Goal: Find specific page/section: Find specific page/section

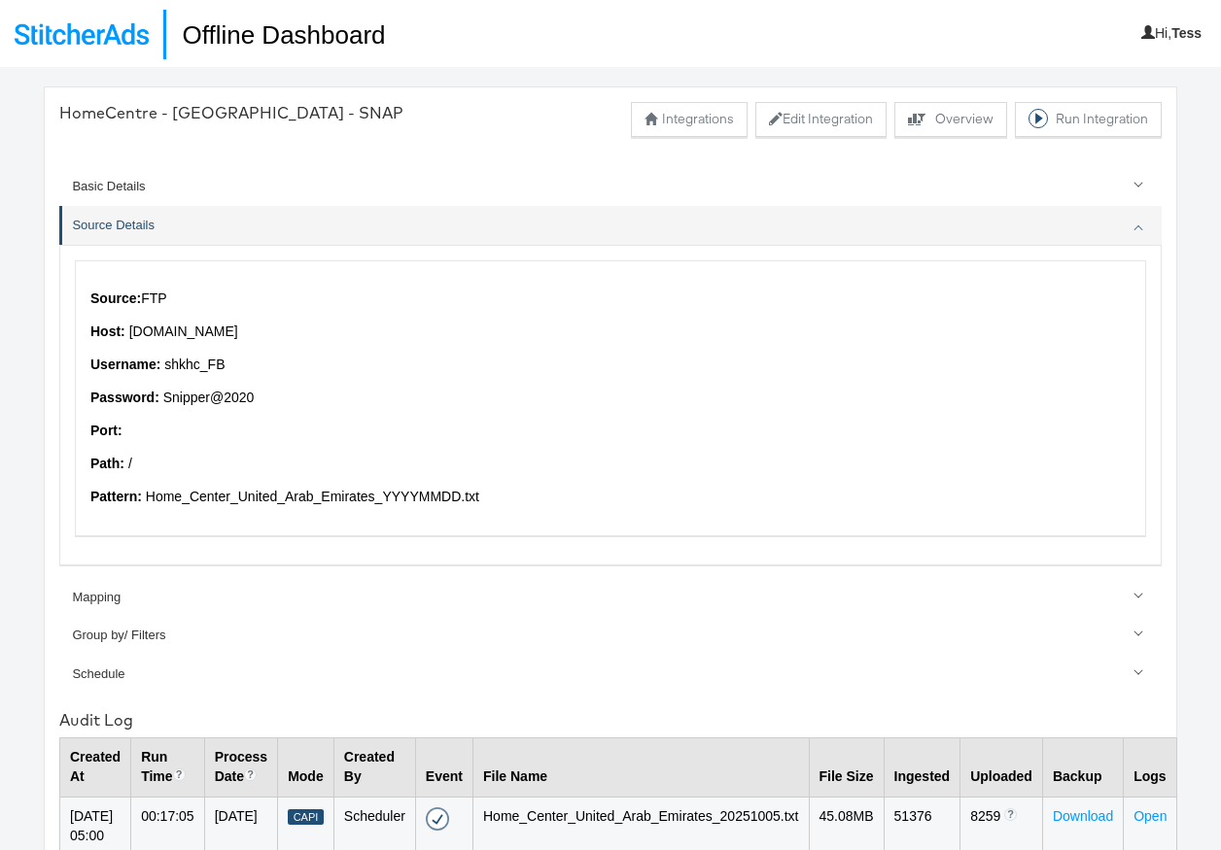
scroll to position [67, 0]
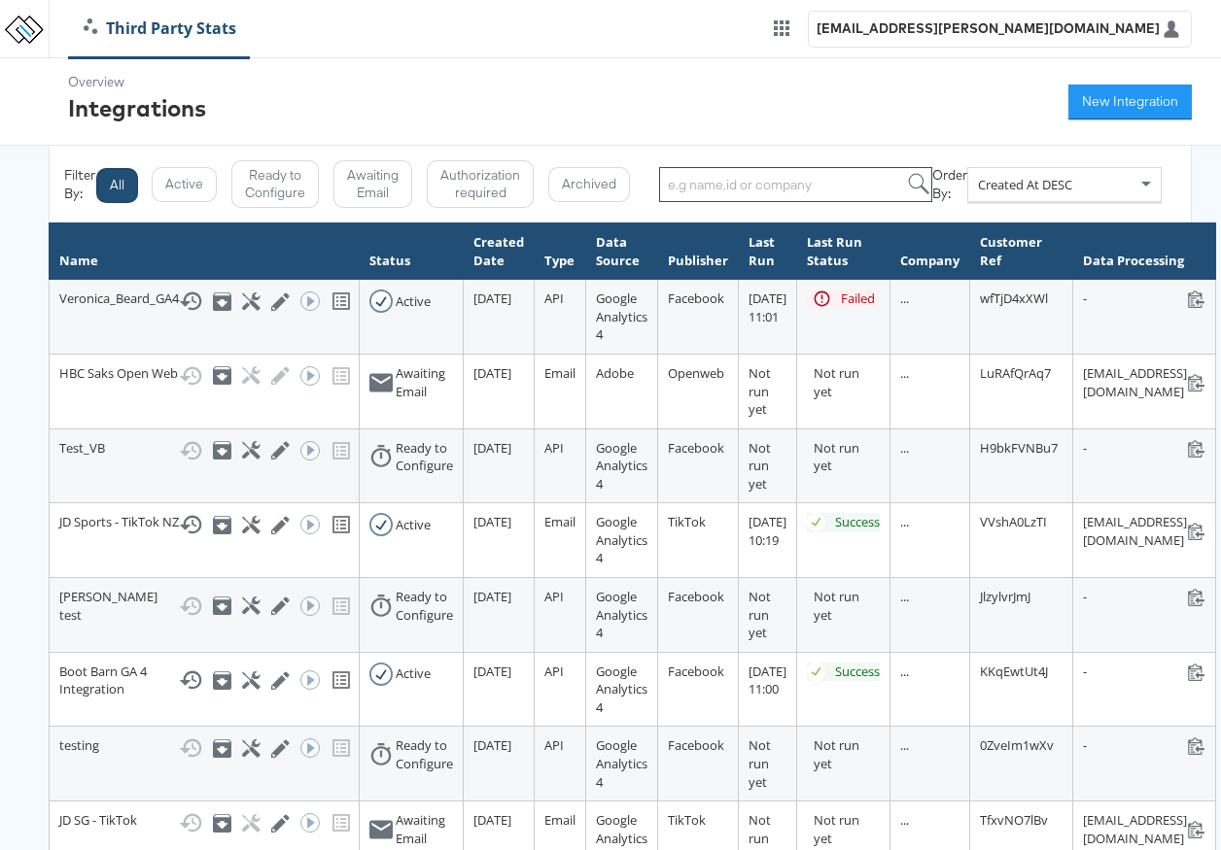
click at [768, 184] on input "search" at bounding box center [795, 184] width 273 height 35
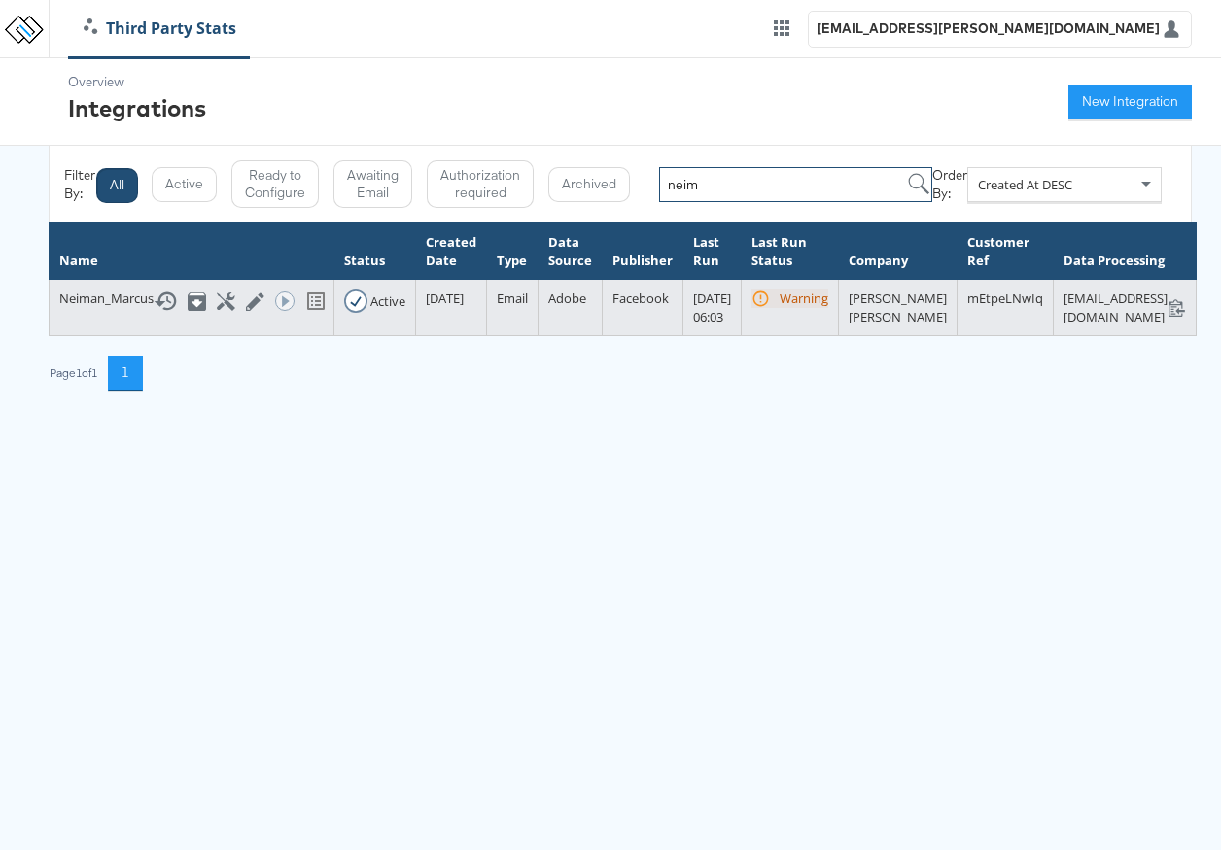
scroll to position [0, 170]
type input "neim"
click at [1186, 298] on icon at bounding box center [1176, 307] width 18 height 18
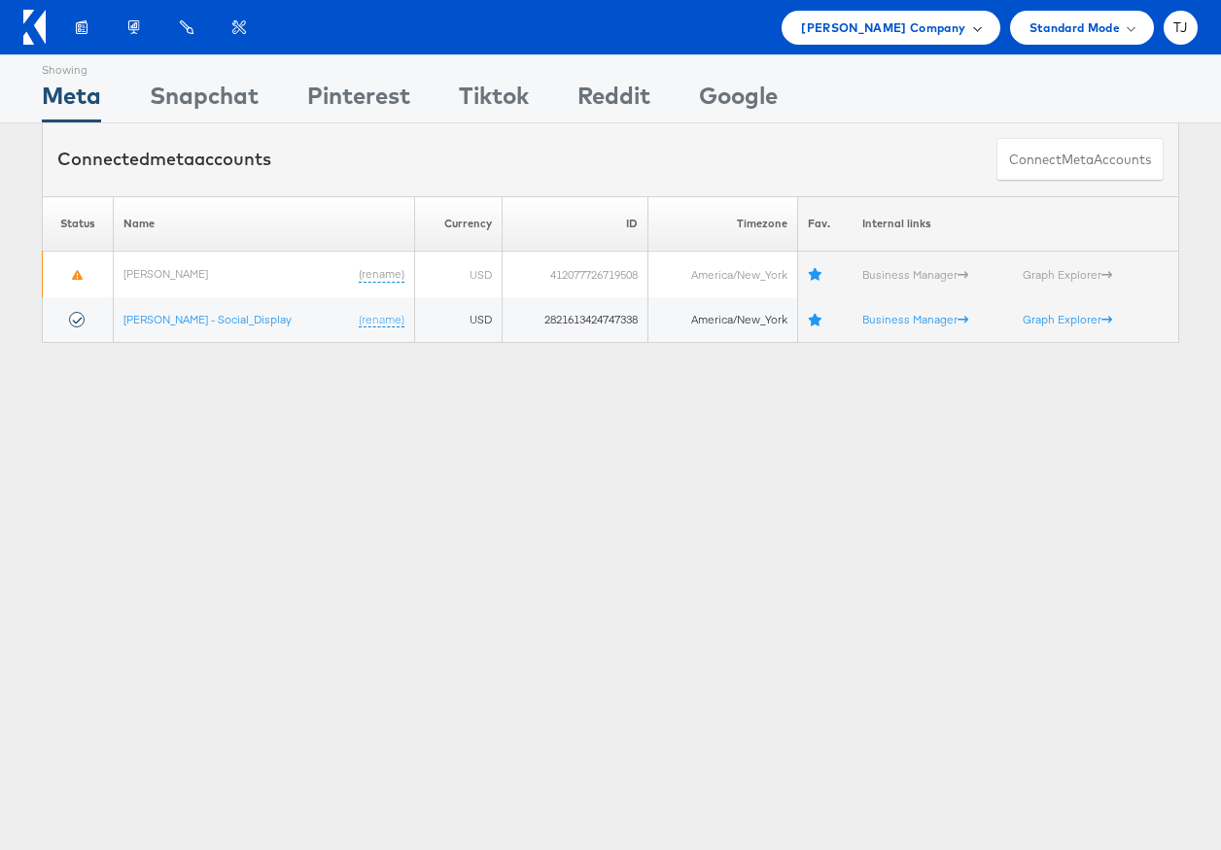
click at [949, 33] on span "Belk Company" at bounding box center [883, 27] width 164 height 20
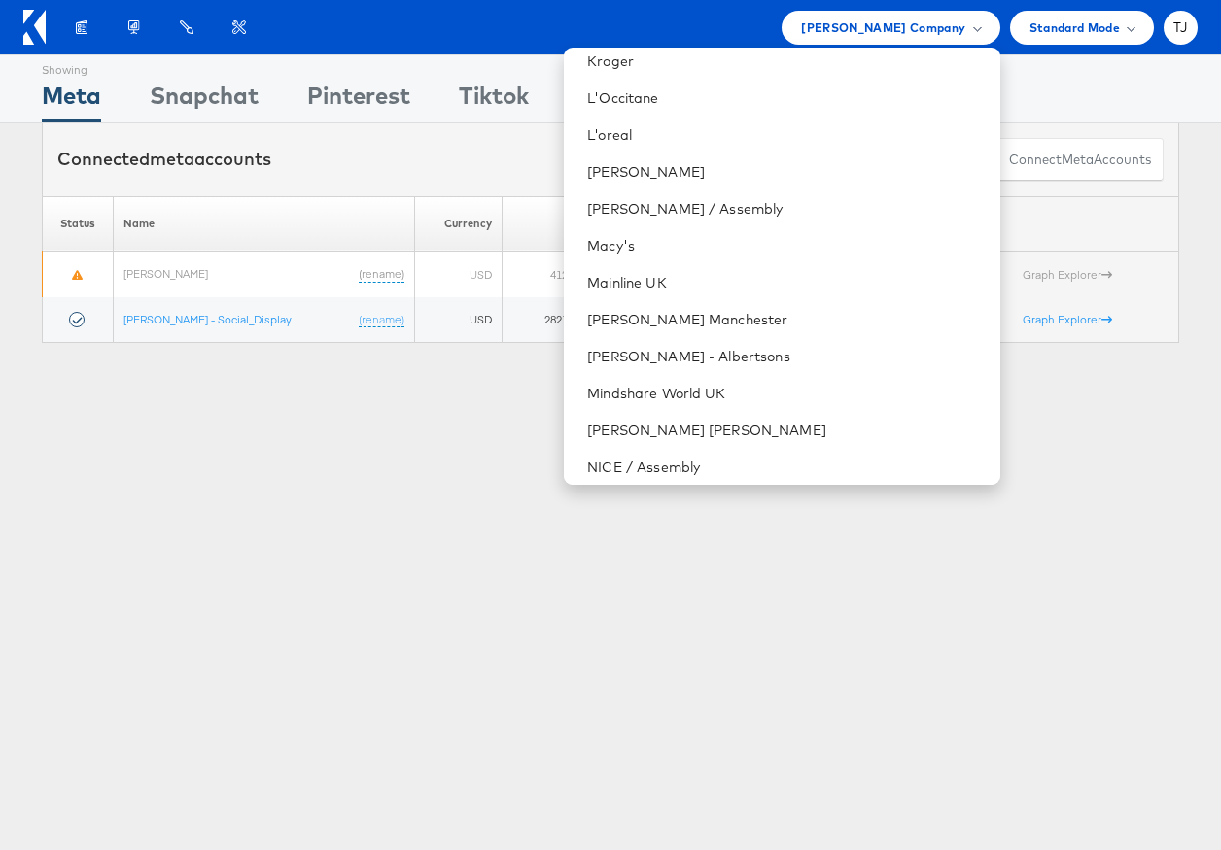
scroll to position [2006, 0]
click at [775, 423] on link "[PERSON_NAME] [PERSON_NAME]" at bounding box center [785, 429] width 397 height 19
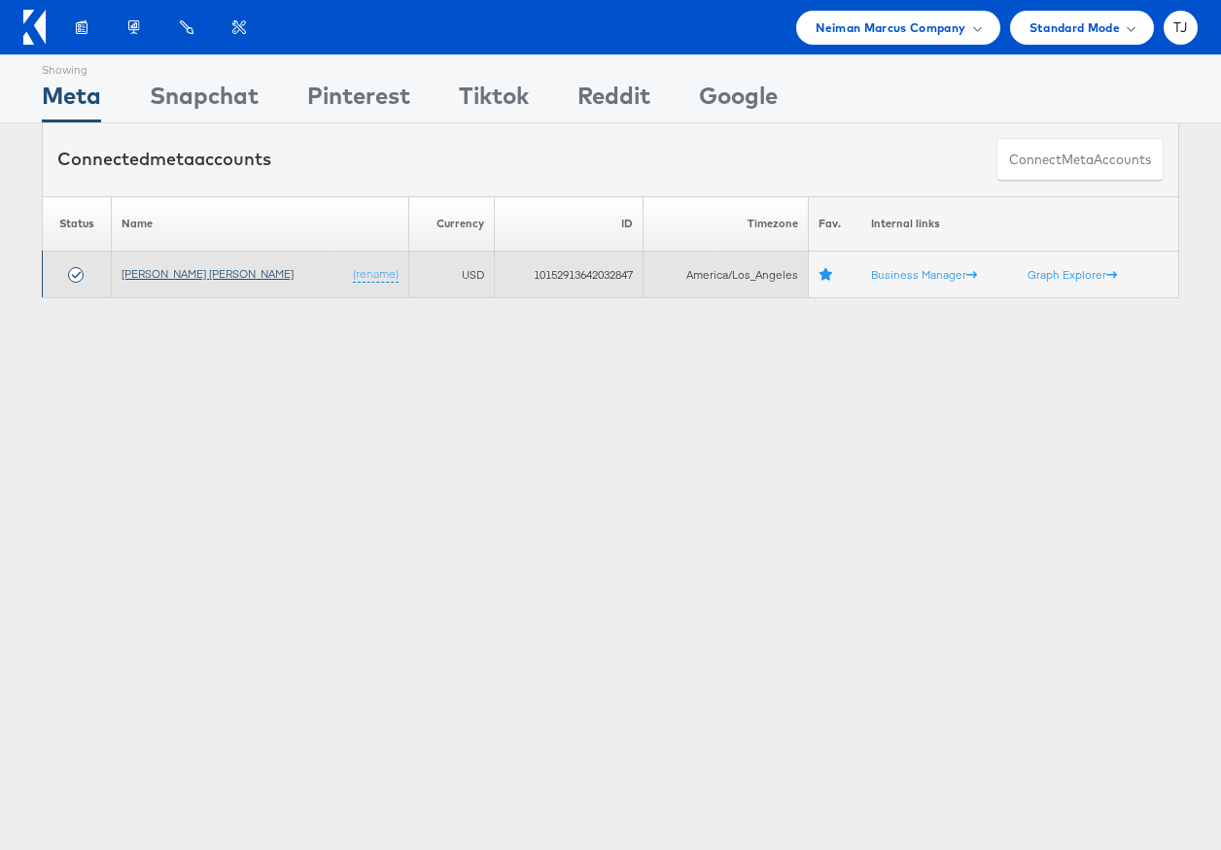
click at [179, 274] on link "[PERSON_NAME] [PERSON_NAME]" at bounding box center [207, 273] width 172 height 15
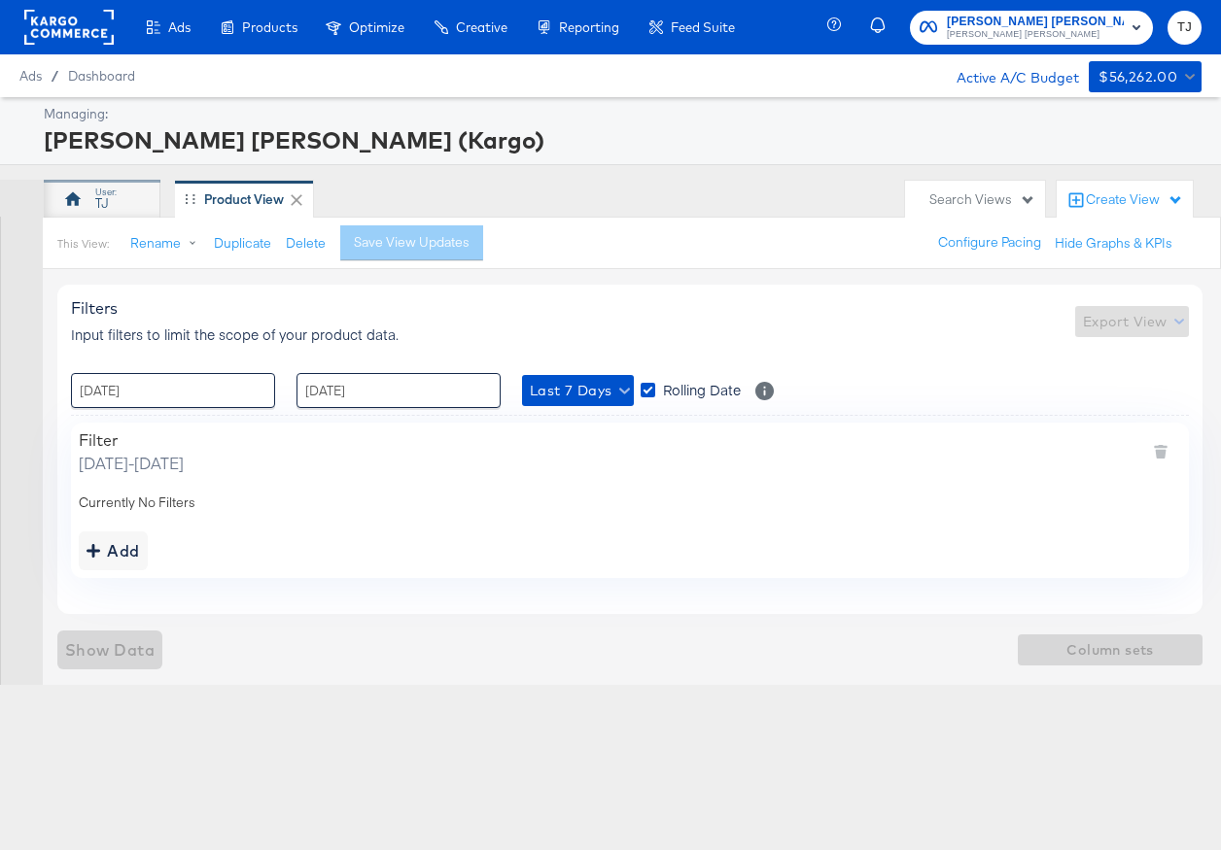
click at [121, 200] on div "TJ" at bounding box center [102, 199] width 117 height 39
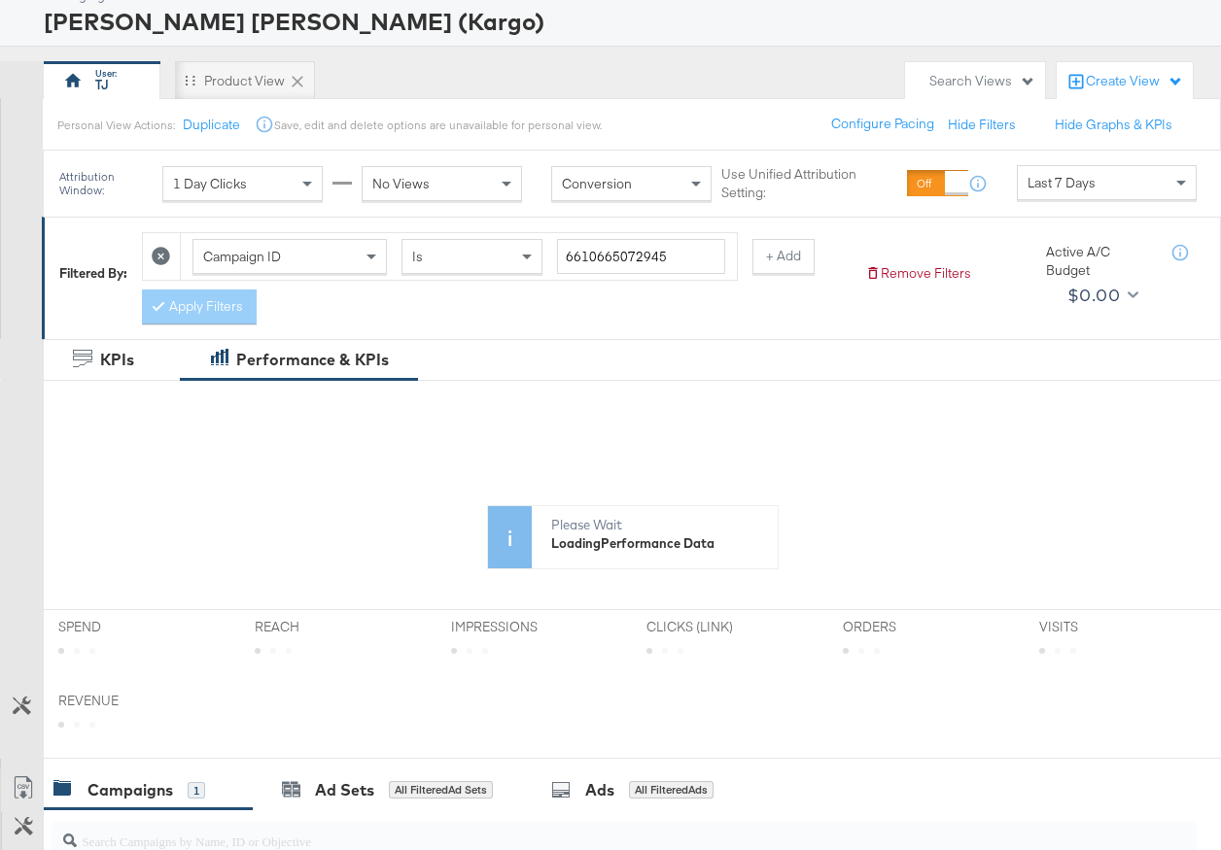
scroll to position [127, 0]
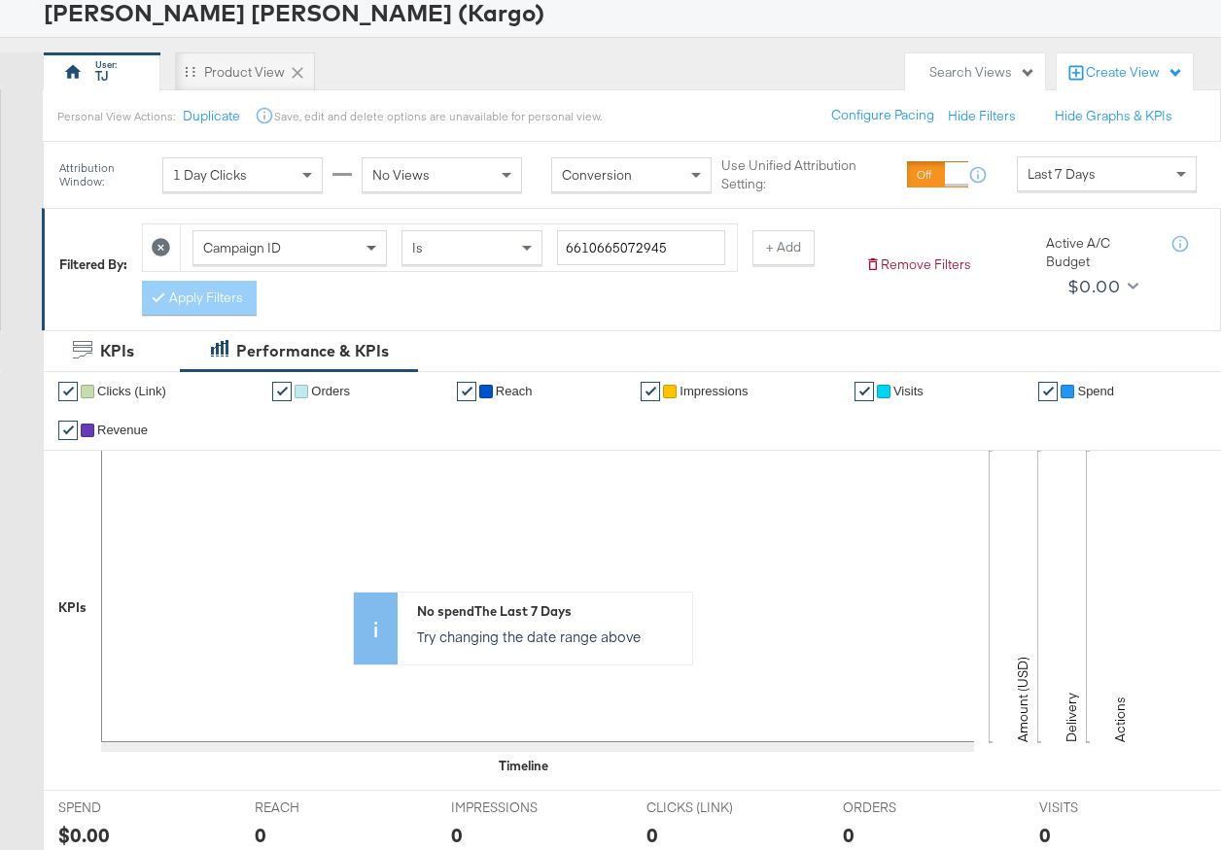
click at [375, 248] on span at bounding box center [371, 249] width 10 height 7
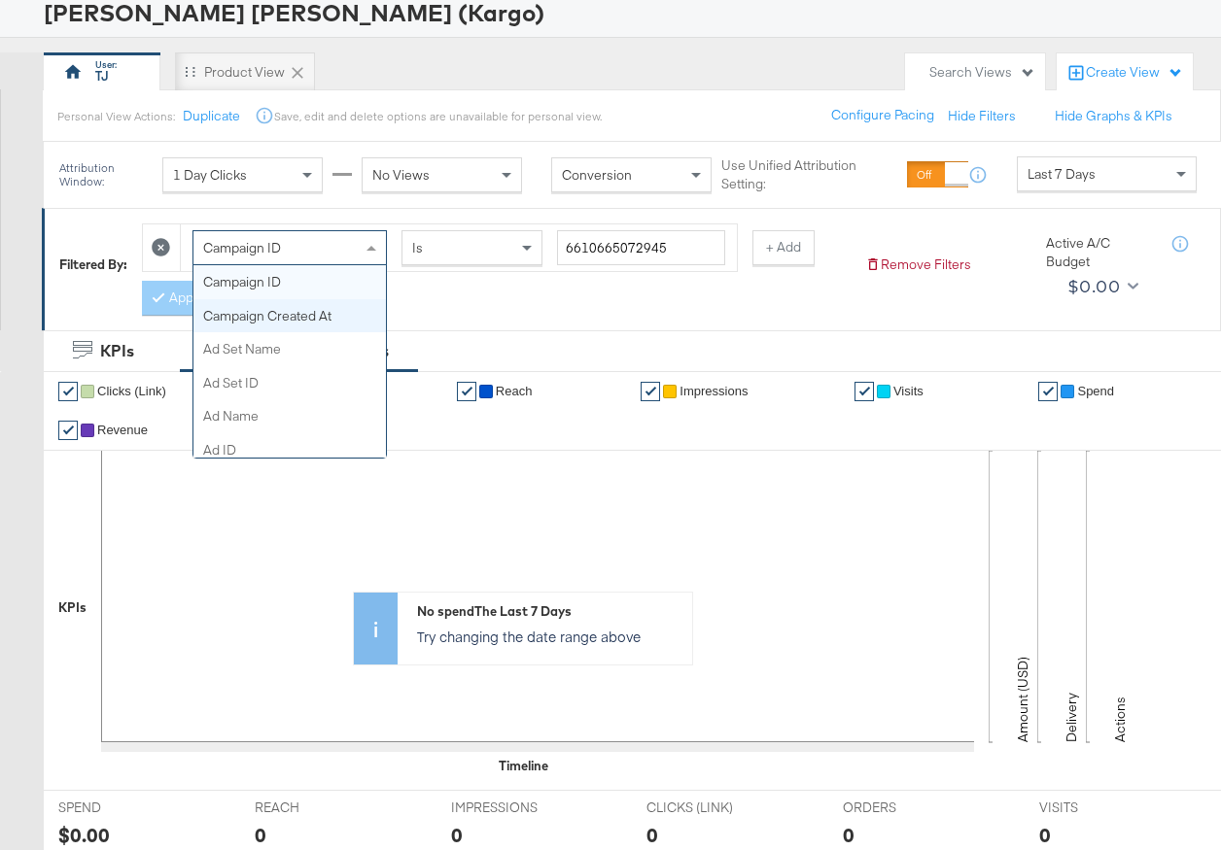
scroll to position [210, 0]
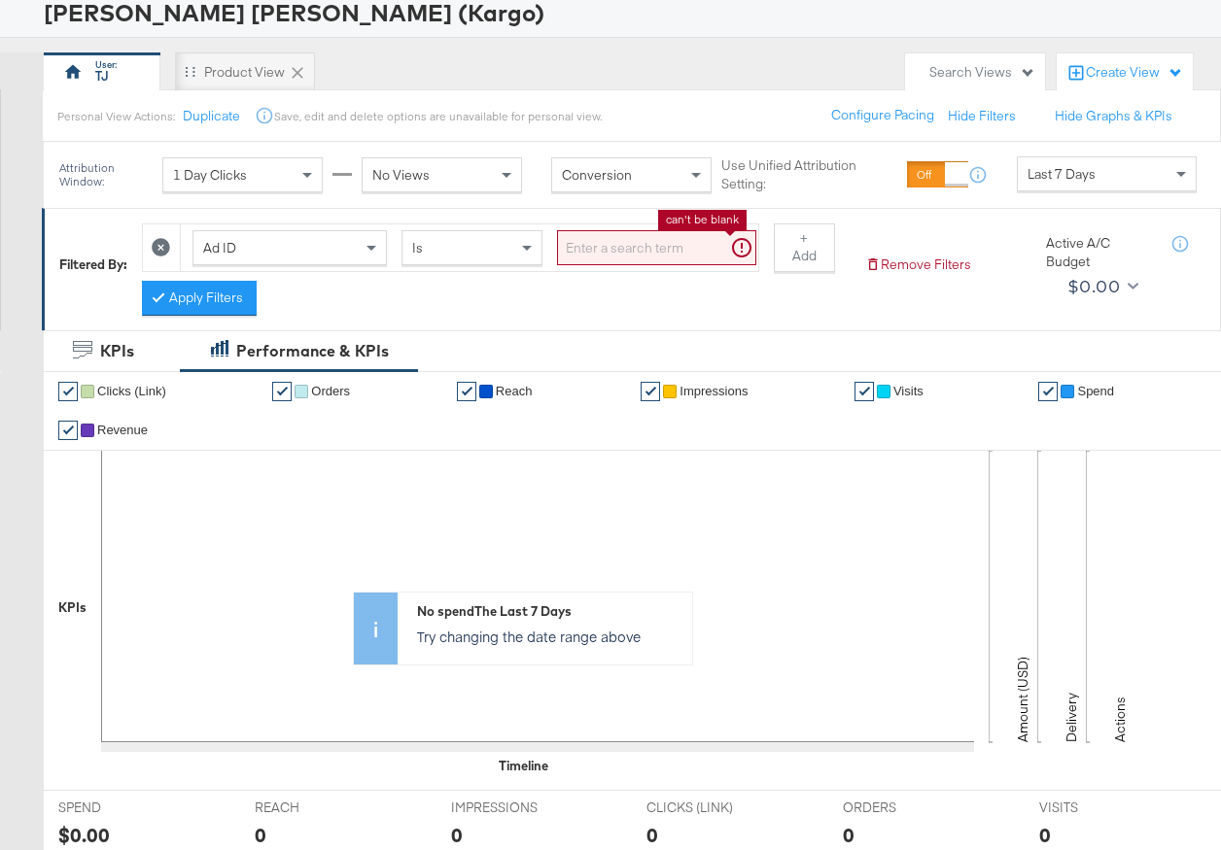
click at [601, 247] on input "search" at bounding box center [656, 248] width 199 height 36
paste input "6757117303745"
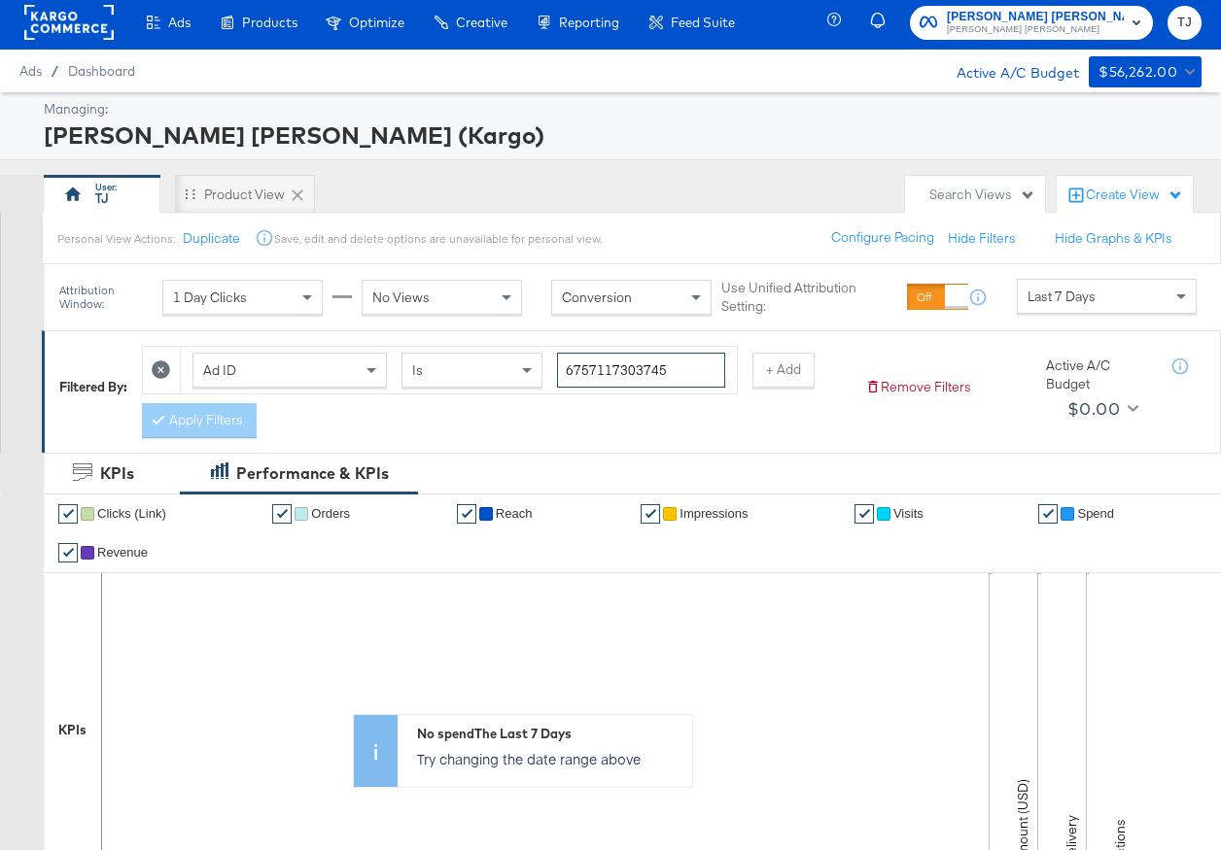
scroll to position [0, 0]
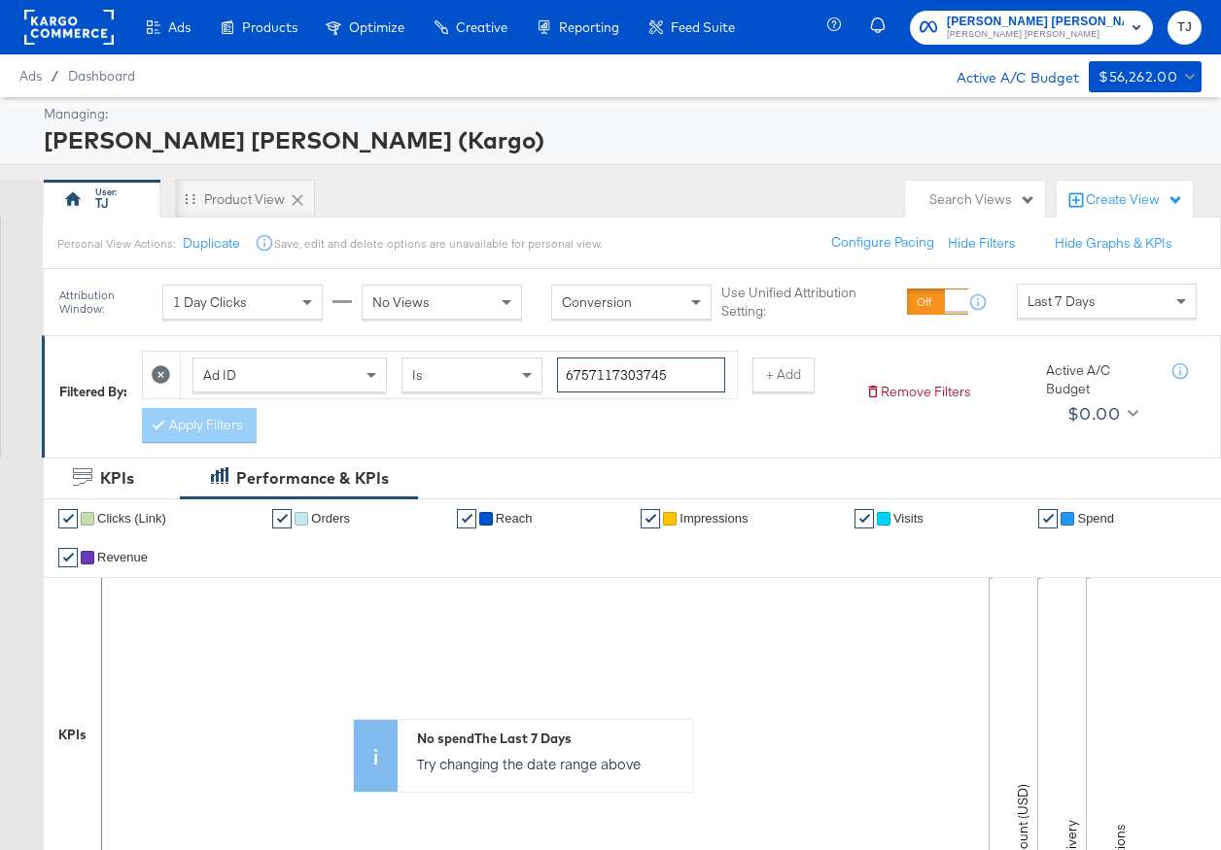
drag, startPoint x: 679, startPoint y: 381, endPoint x: 516, endPoint y: 363, distance: 164.2
click at [516, 363] on div "Ad ID Is 6757117303745" at bounding box center [458, 376] width 533 height 36
paste input "NMZO_MT_AL"
type input "NMZO_MT_AL"
click at [49, 23] on rect at bounding box center [68, 27] width 89 height 35
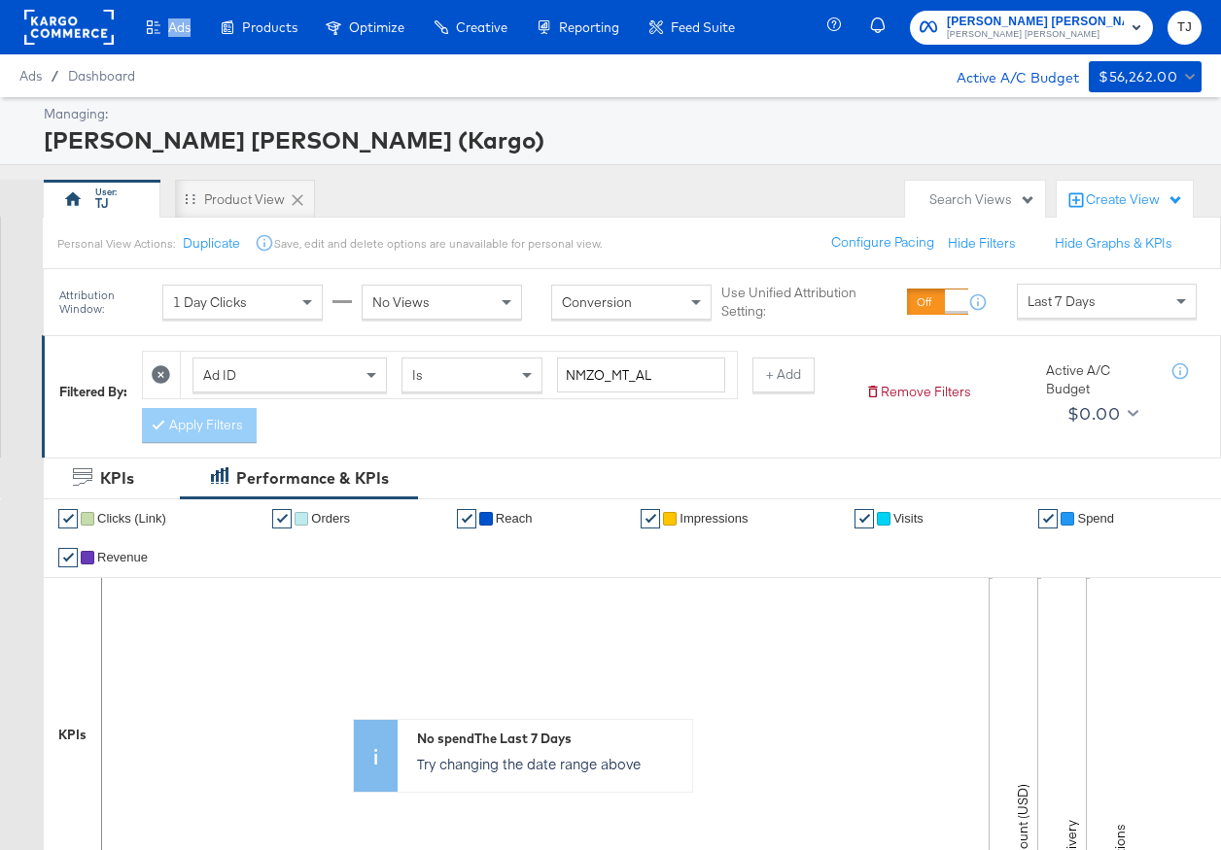
click at [49, 23] on rect at bounding box center [68, 27] width 89 height 35
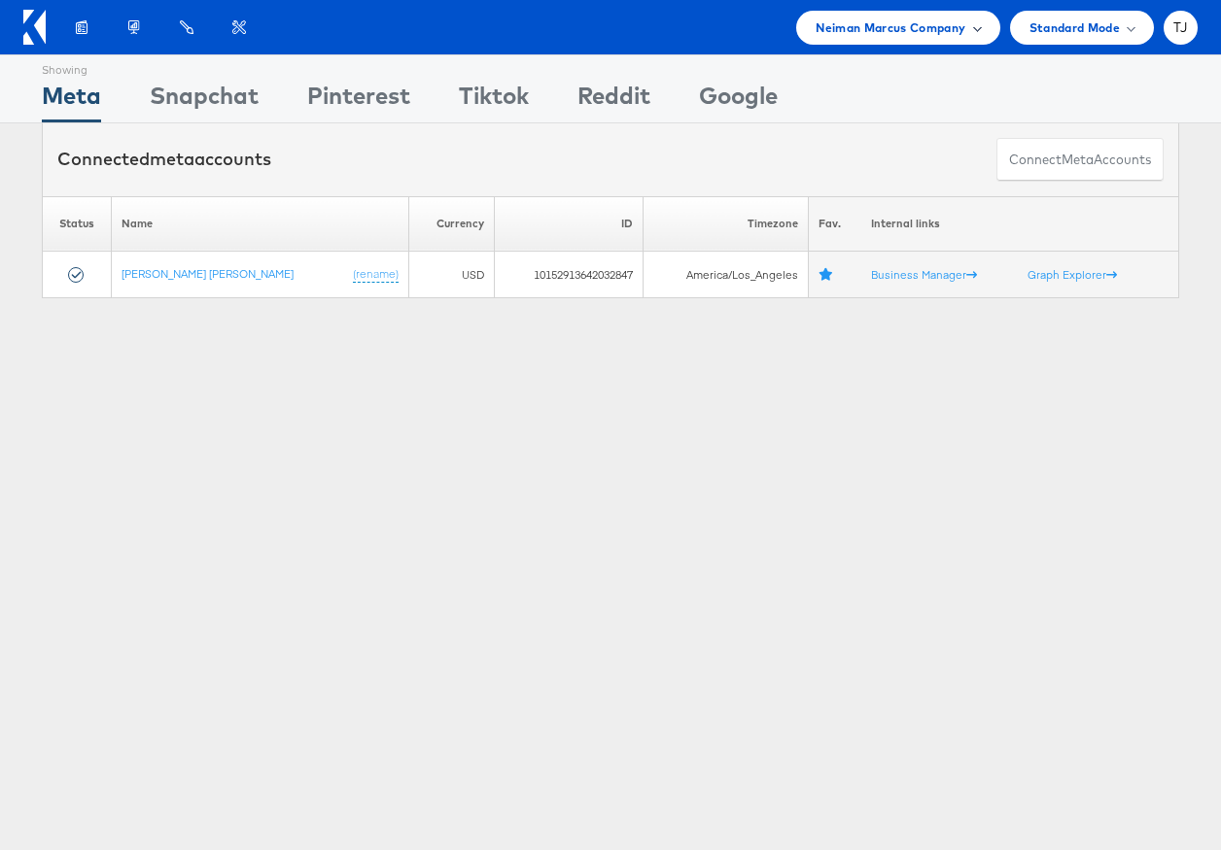
click at [934, 28] on span "Neiman Marcus Company" at bounding box center [890, 27] width 150 height 20
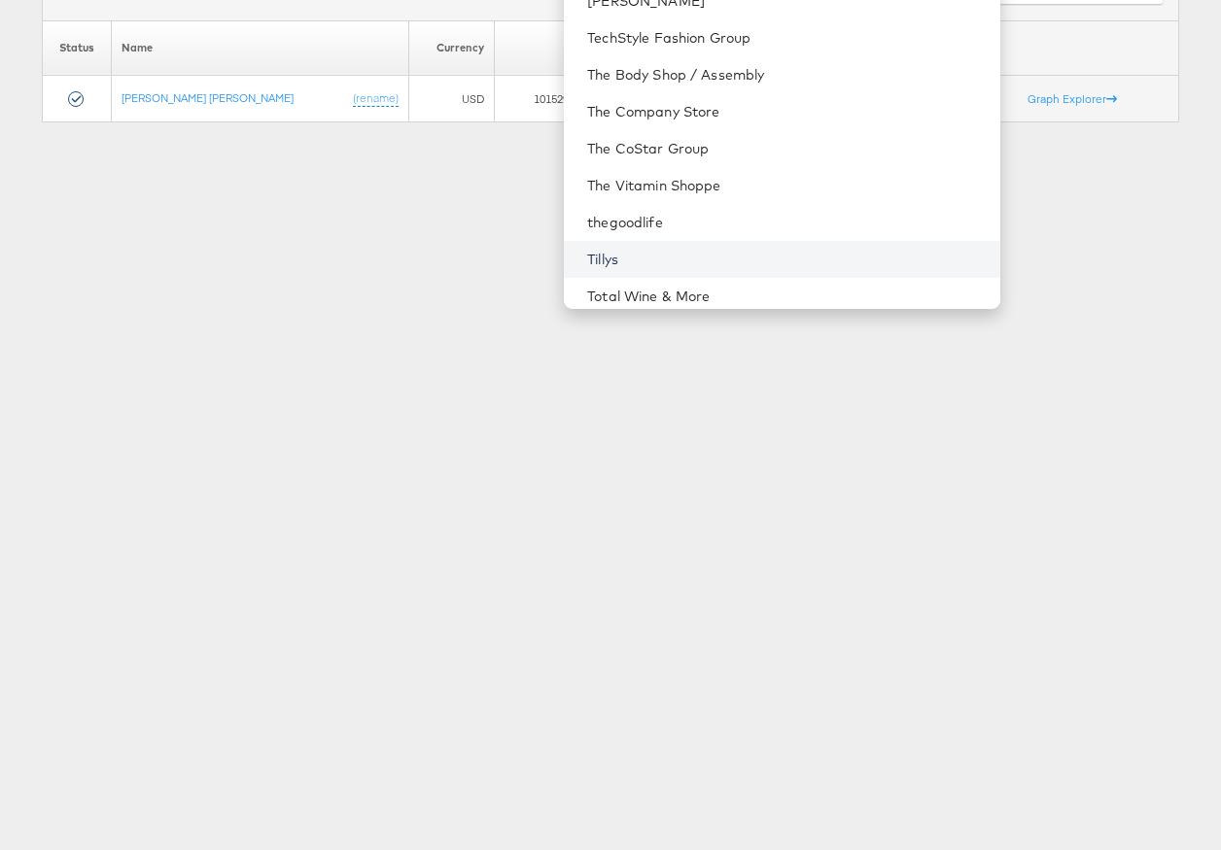
scroll to position [2626, 0]
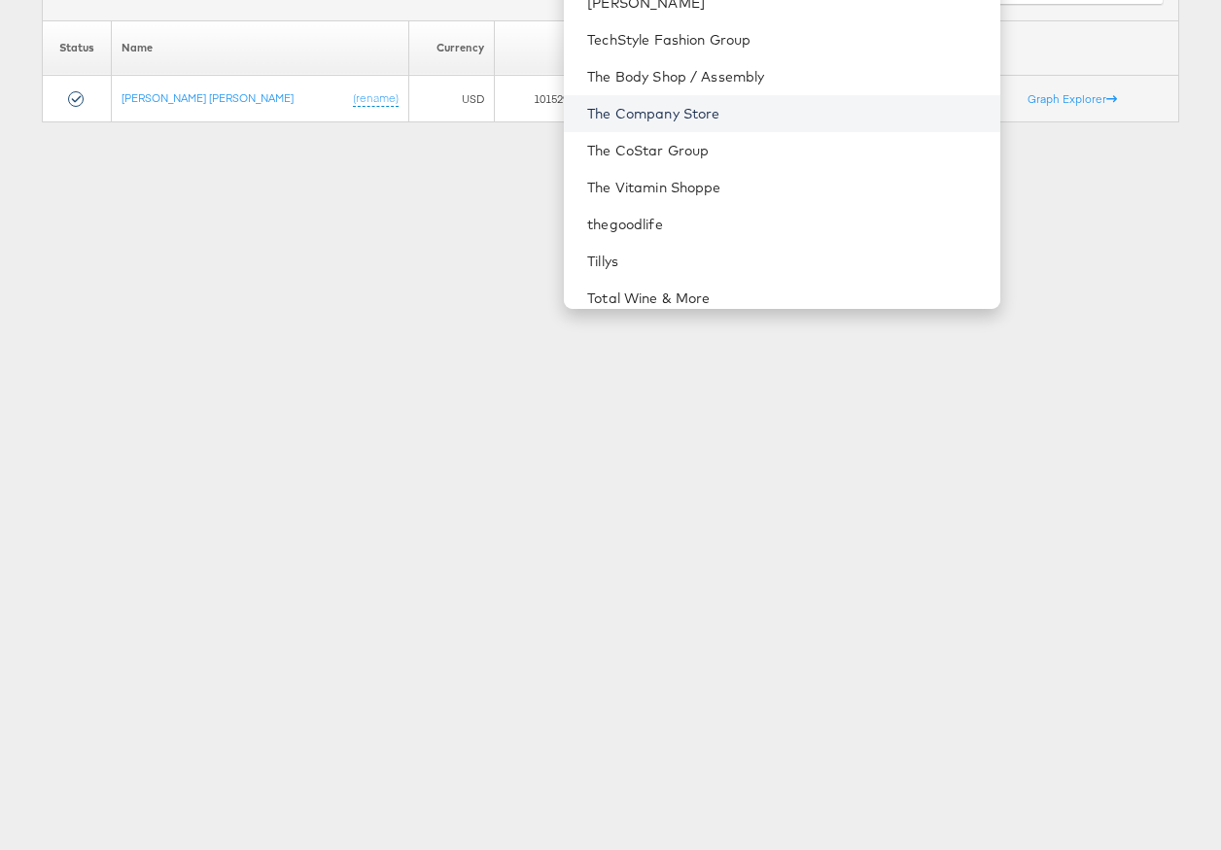
click at [819, 113] on link "The Company Store" at bounding box center [785, 113] width 397 height 19
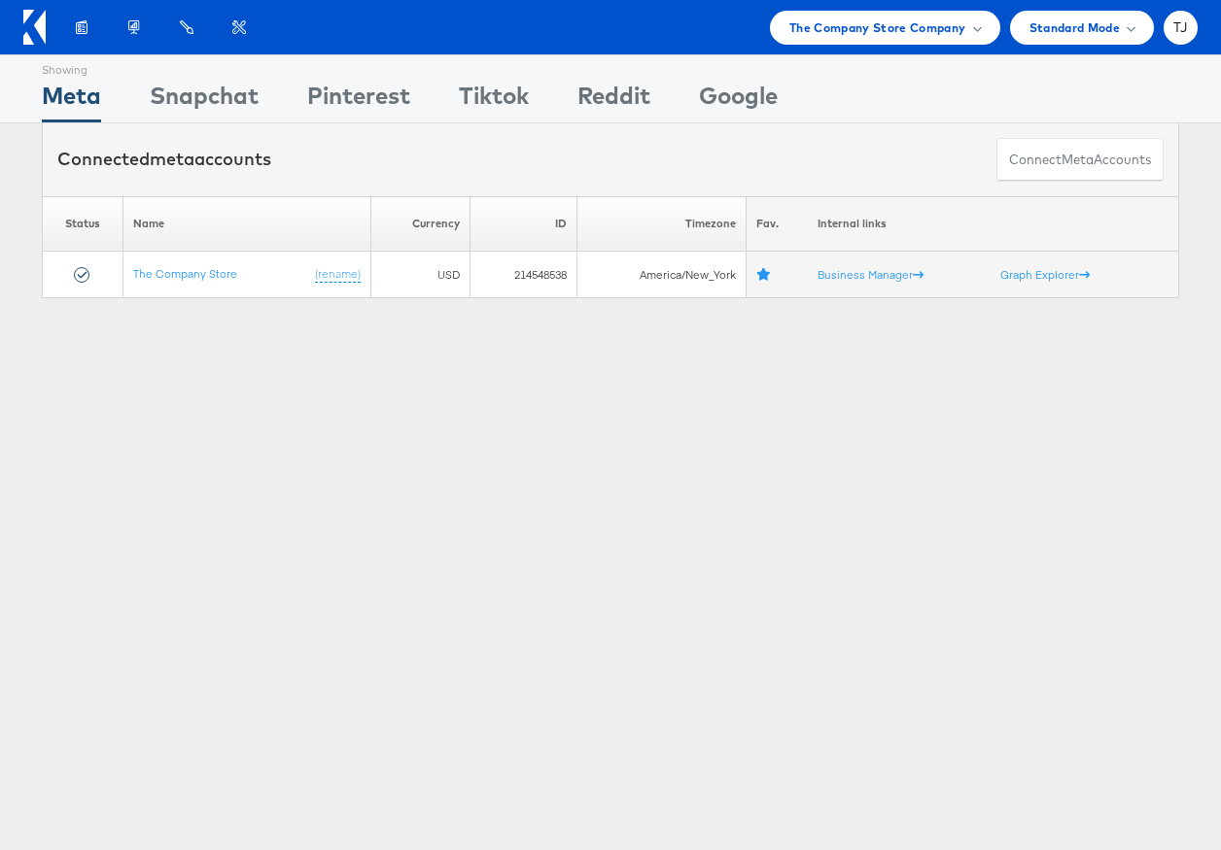
drag, startPoint x: 279, startPoint y: 91, endPoint x: 272, endPoint y: 69, distance: 23.4
click at [278, 91] on div "Showing Meta Showing [GEOGRAPHIC_DATA] Showing Pinterest Showing Tiktok Showing…" at bounding box center [610, 88] width 1137 height 67
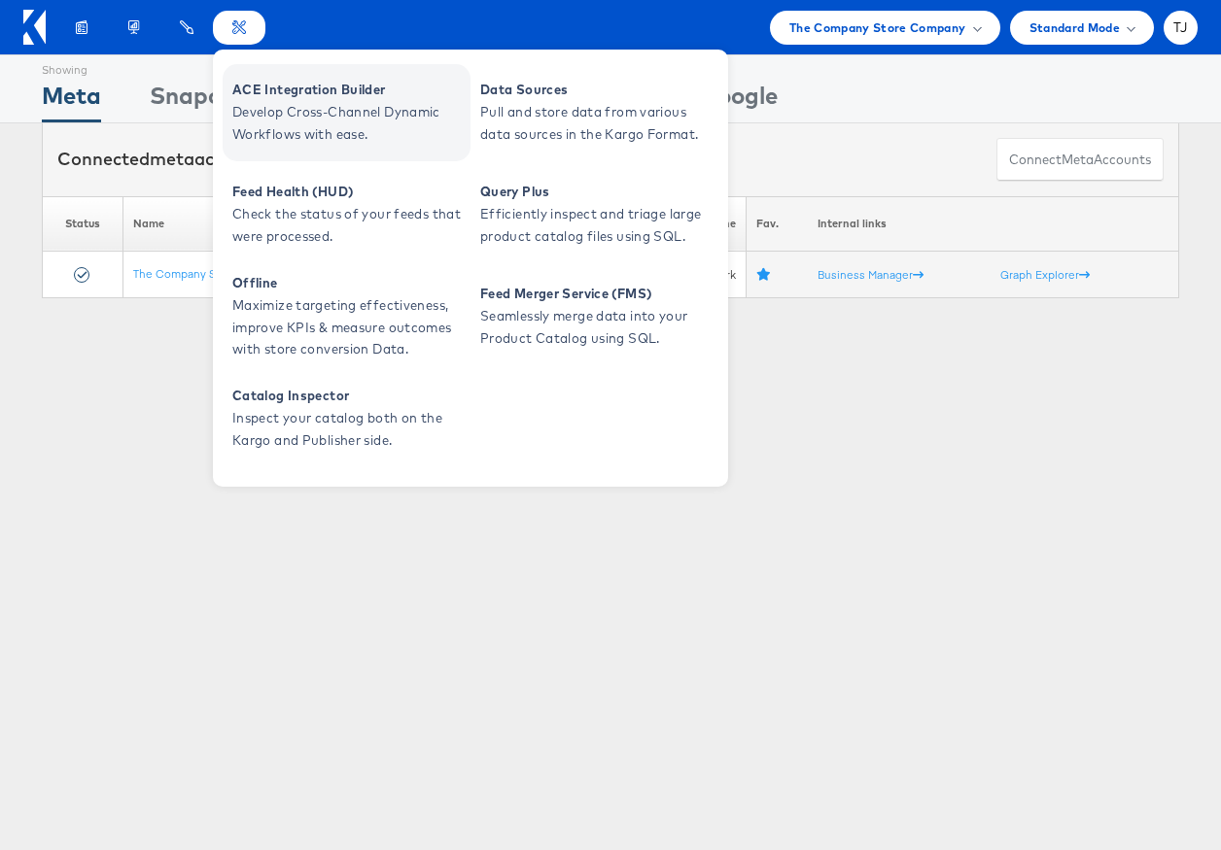
click at [249, 103] on span "Develop Cross-Channel Dynamic Workflows with ease." at bounding box center [348, 123] width 233 height 45
